Goal: Information Seeking & Learning: Learn about a topic

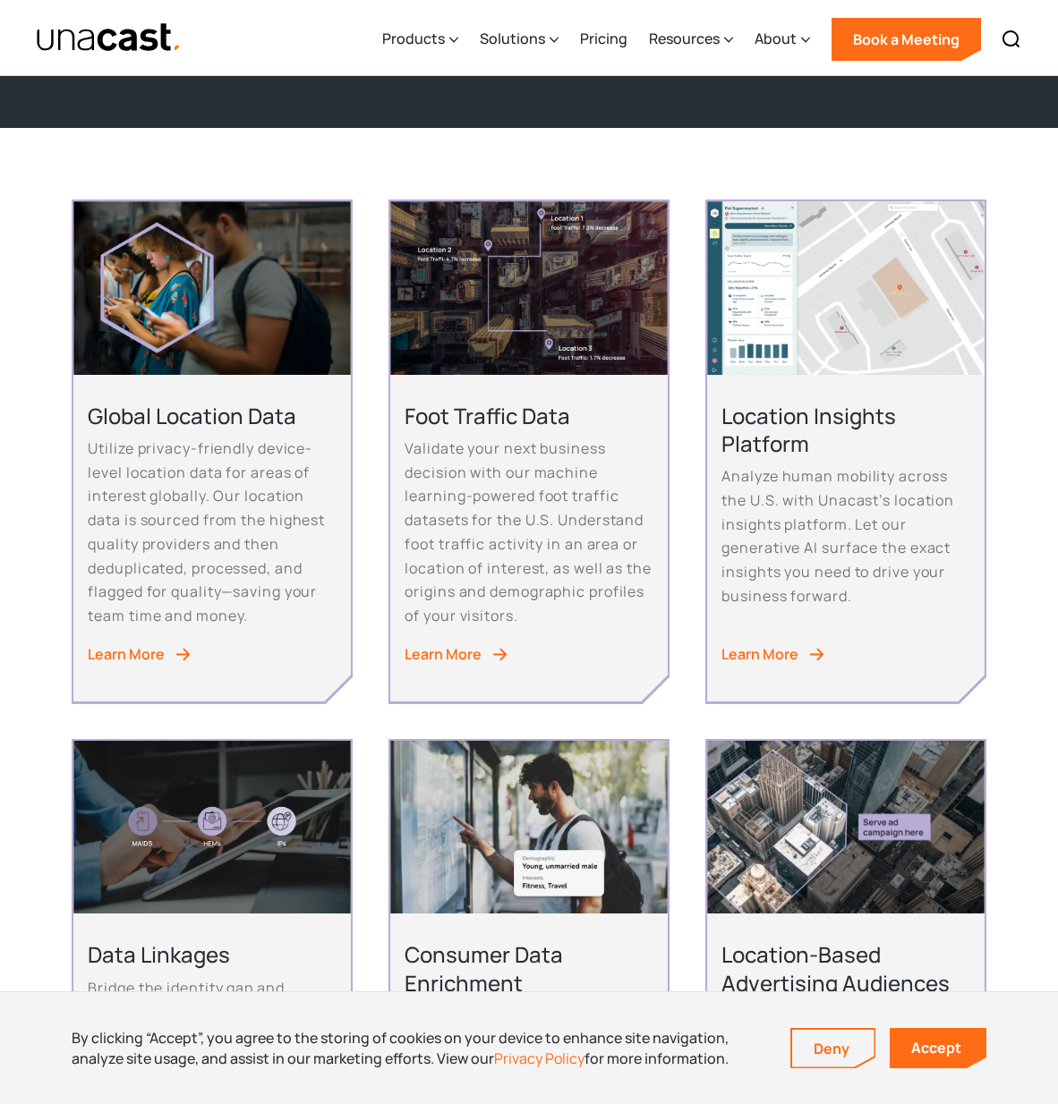
scroll to position [314, 0]
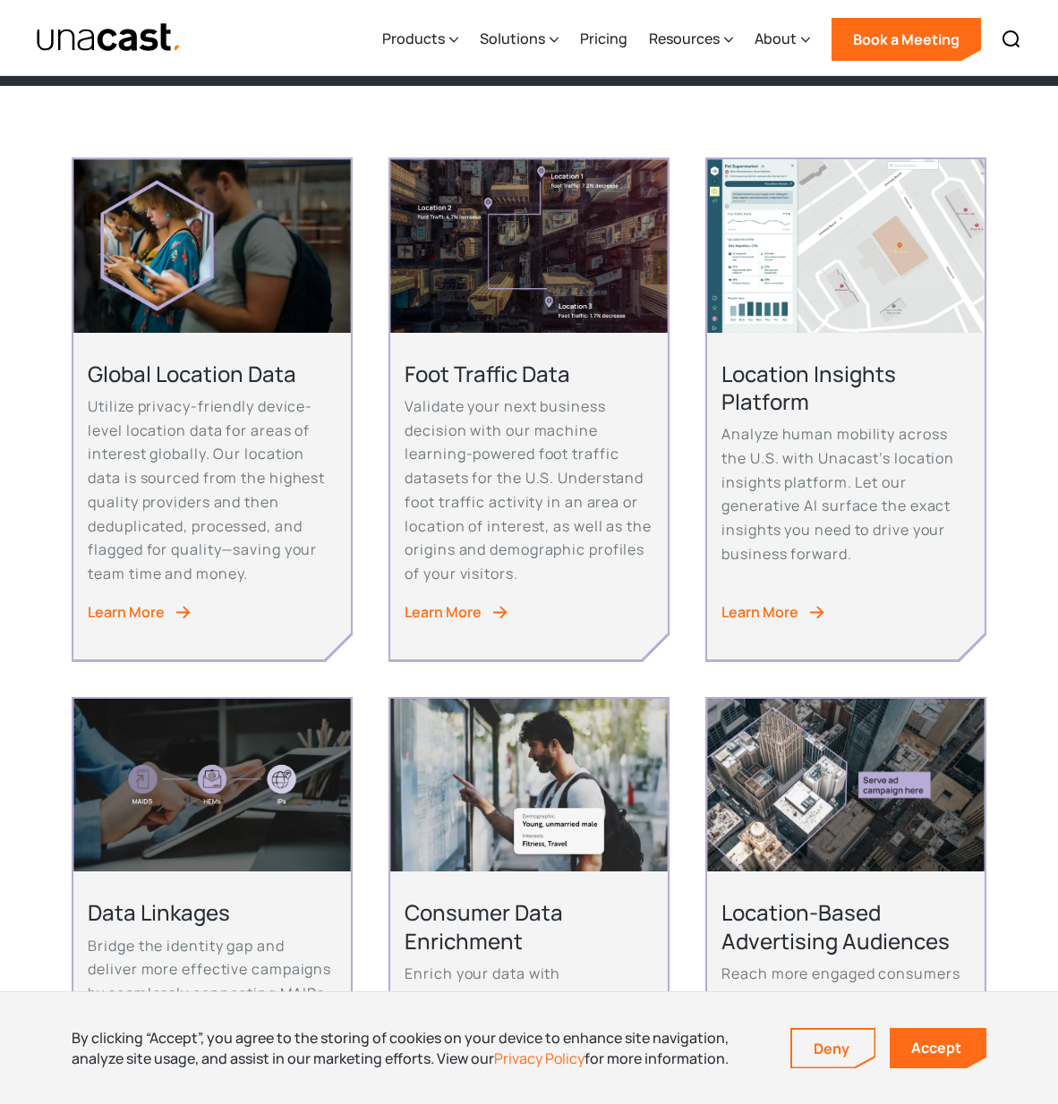
click at [767, 615] on div "Learn More" at bounding box center [759, 612] width 77 height 24
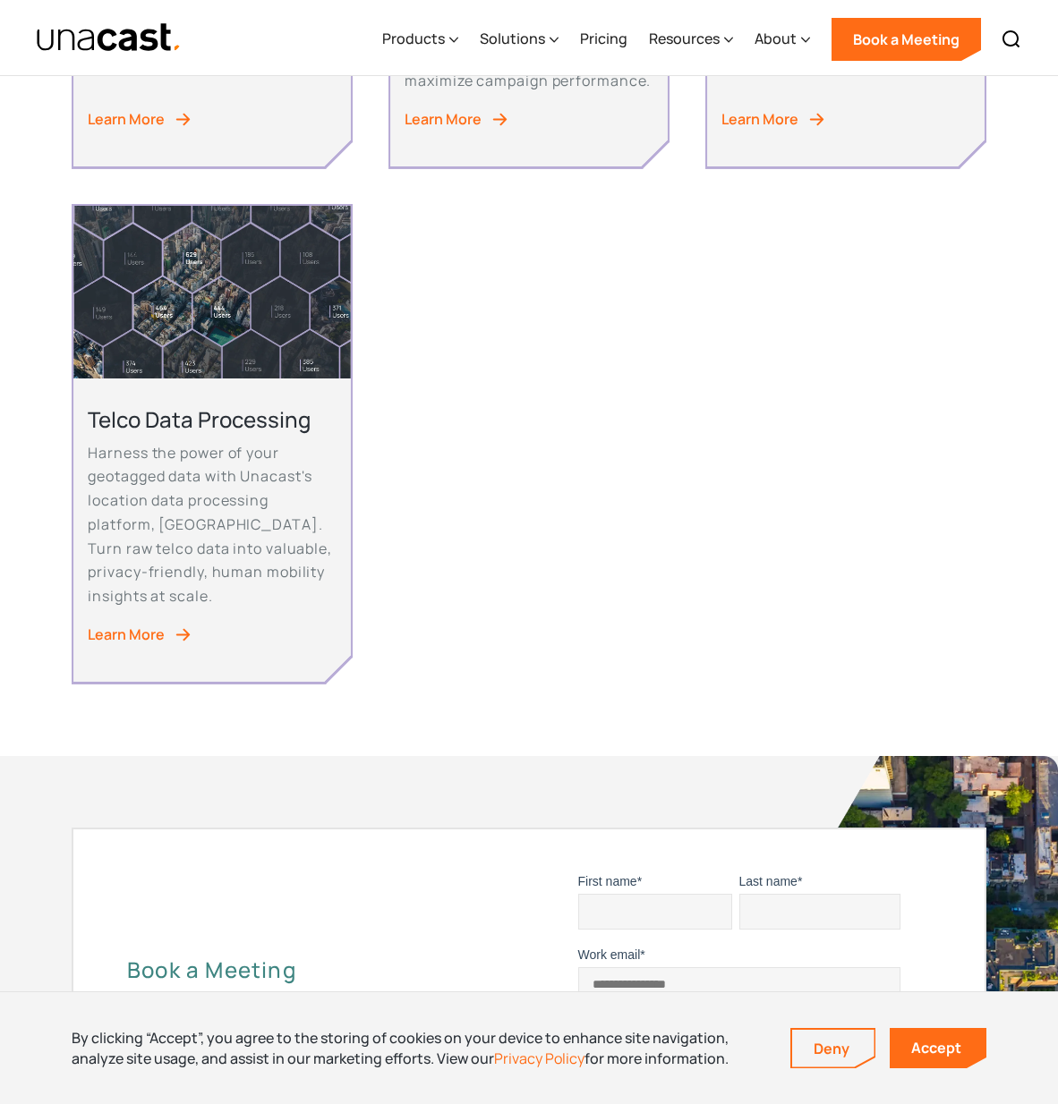
scroll to position [1411, 0]
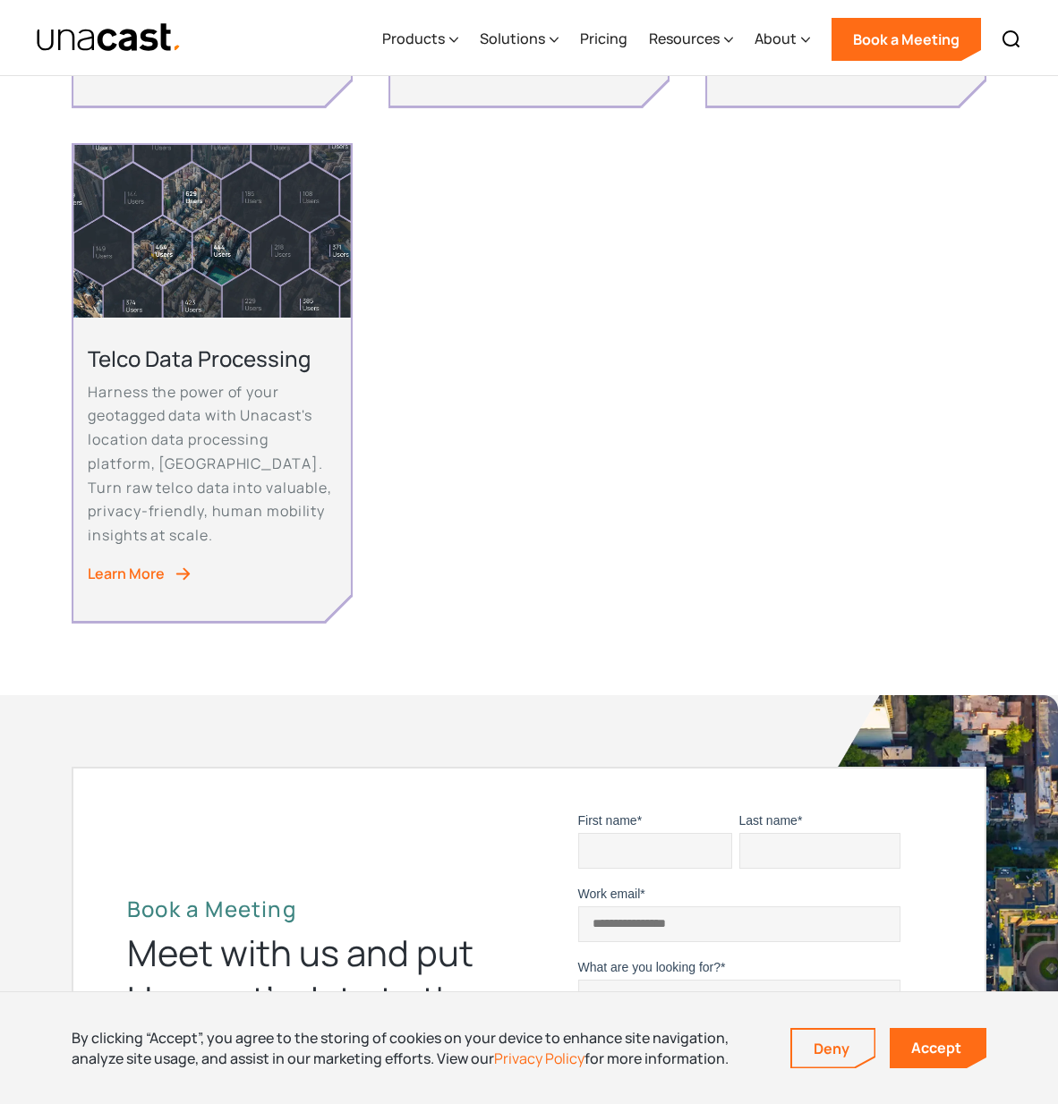
click at [157, 575] on div "Learn More" at bounding box center [126, 574] width 77 height 24
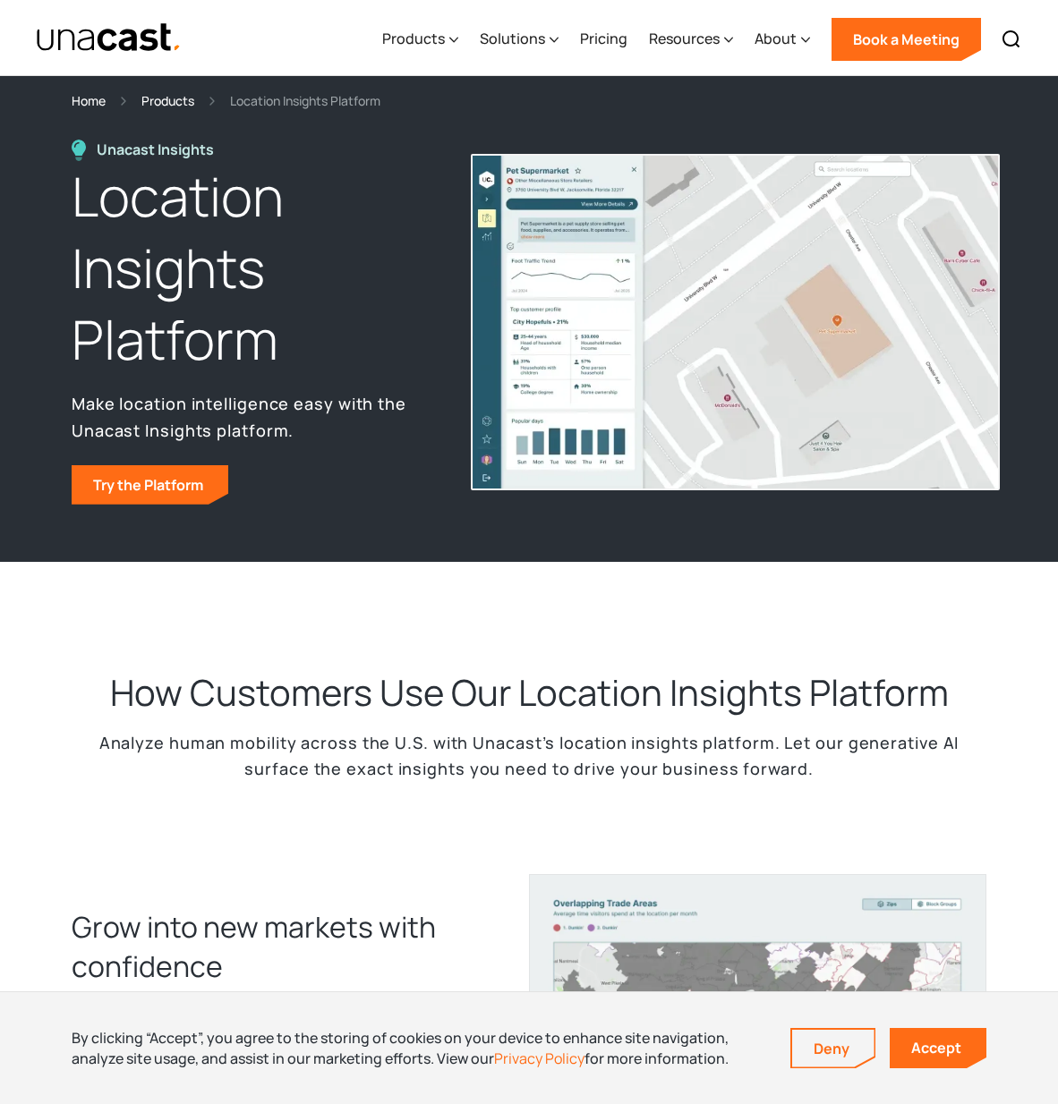
scroll to position [345, 0]
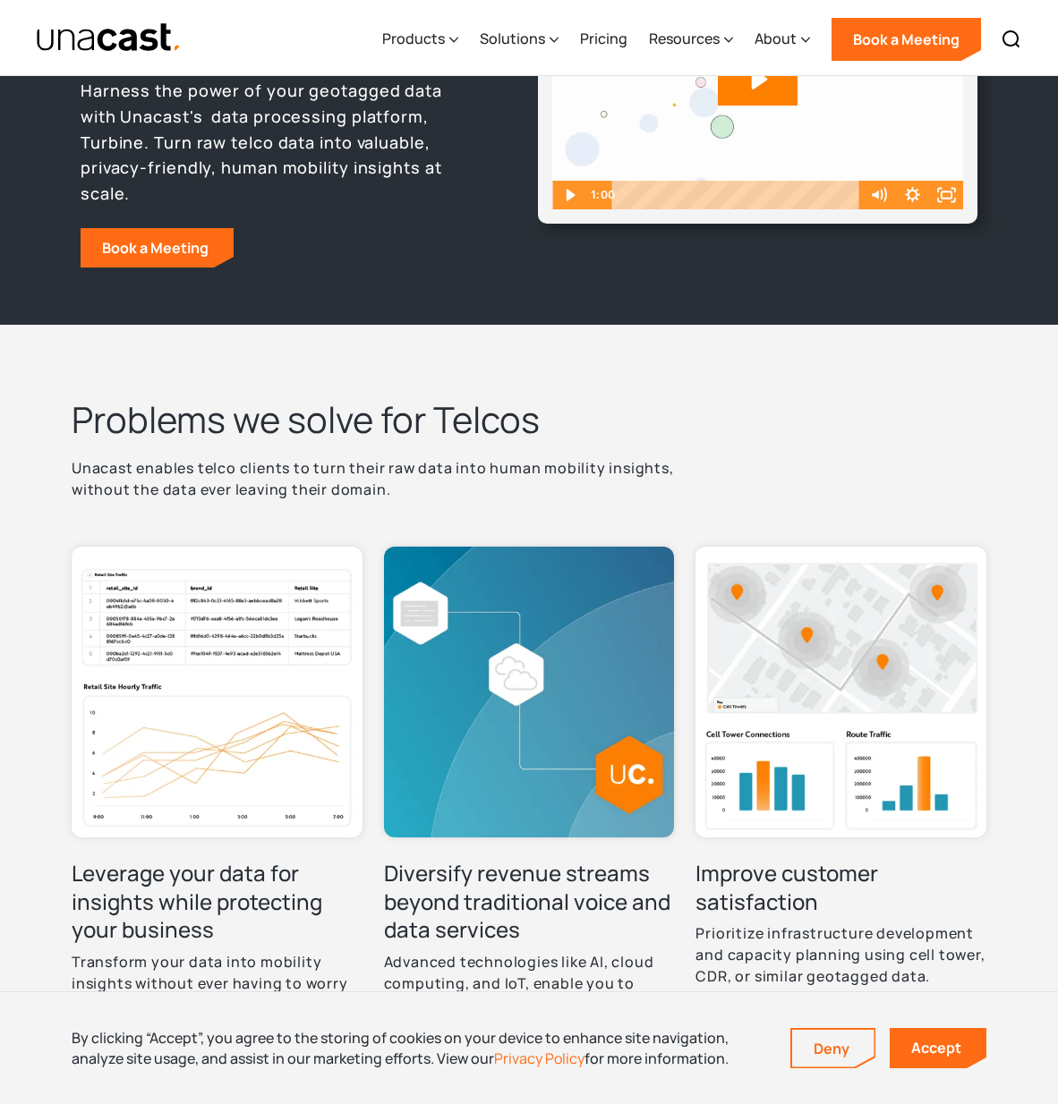
scroll to position [148, 0]
